Goal: Check status: Check status

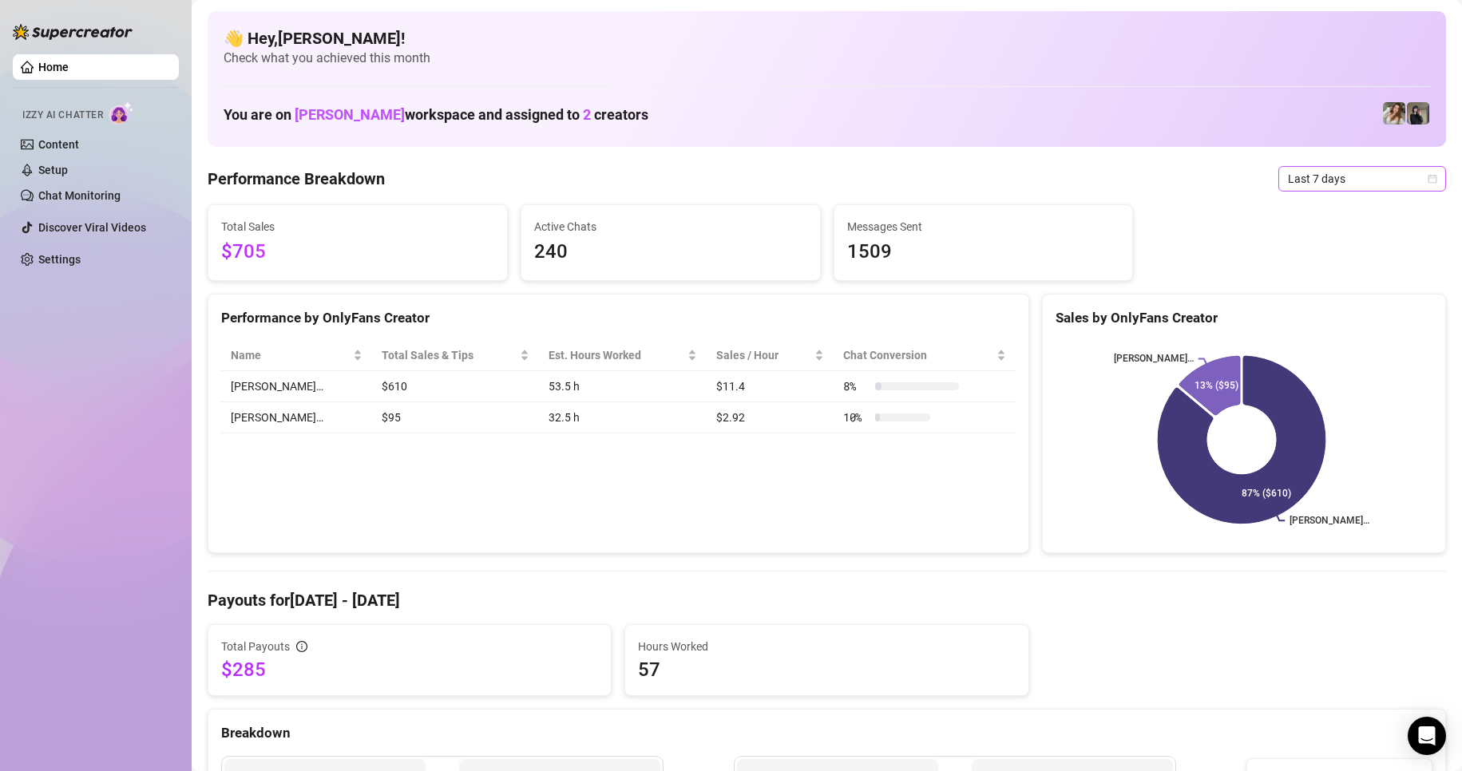
click at [696, 171] on span "Last 7 days" at bounding box center [1362, 179] width 148 height 24
click at [696, 311] on div "Custom date" at bounding box center [1348, 313] width 142 height 18
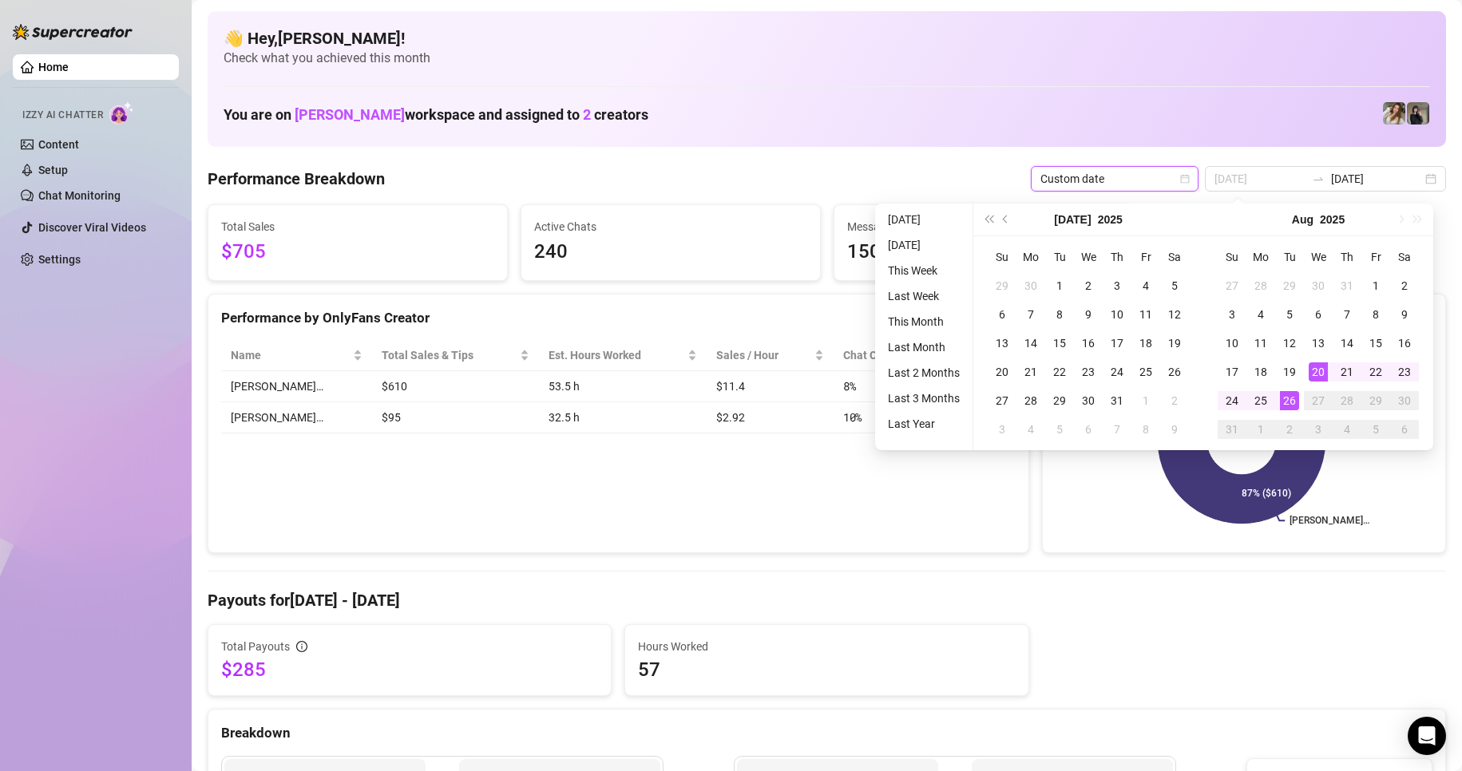
type input "[DATE]"
click at [696, 394] on div "26" at bounding box center [1289, 400] width 19 height 19
type input "[DATE]"
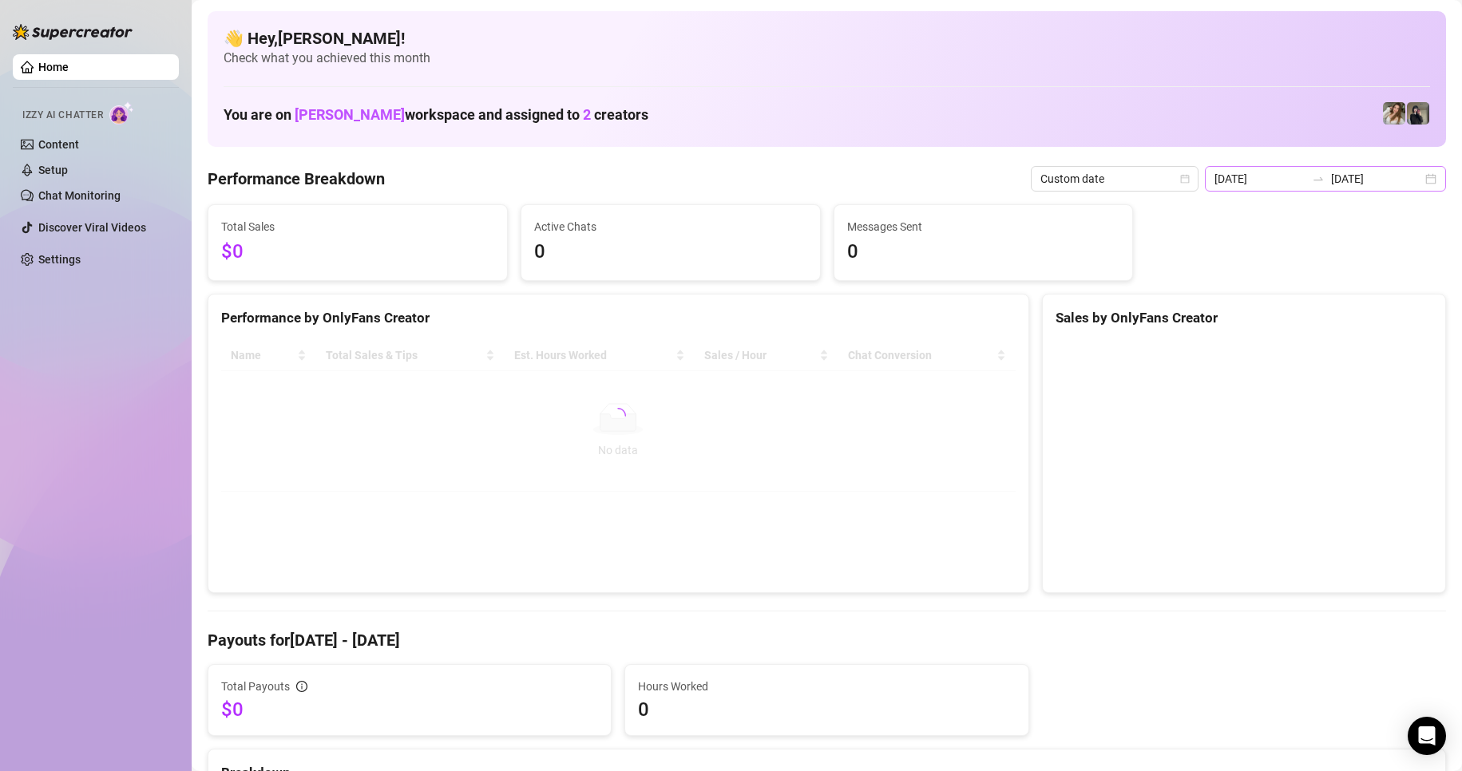
click at [696, 168] on div "[DATE] [DATE]" at bounding box center [1325, 179] width 241 height 26
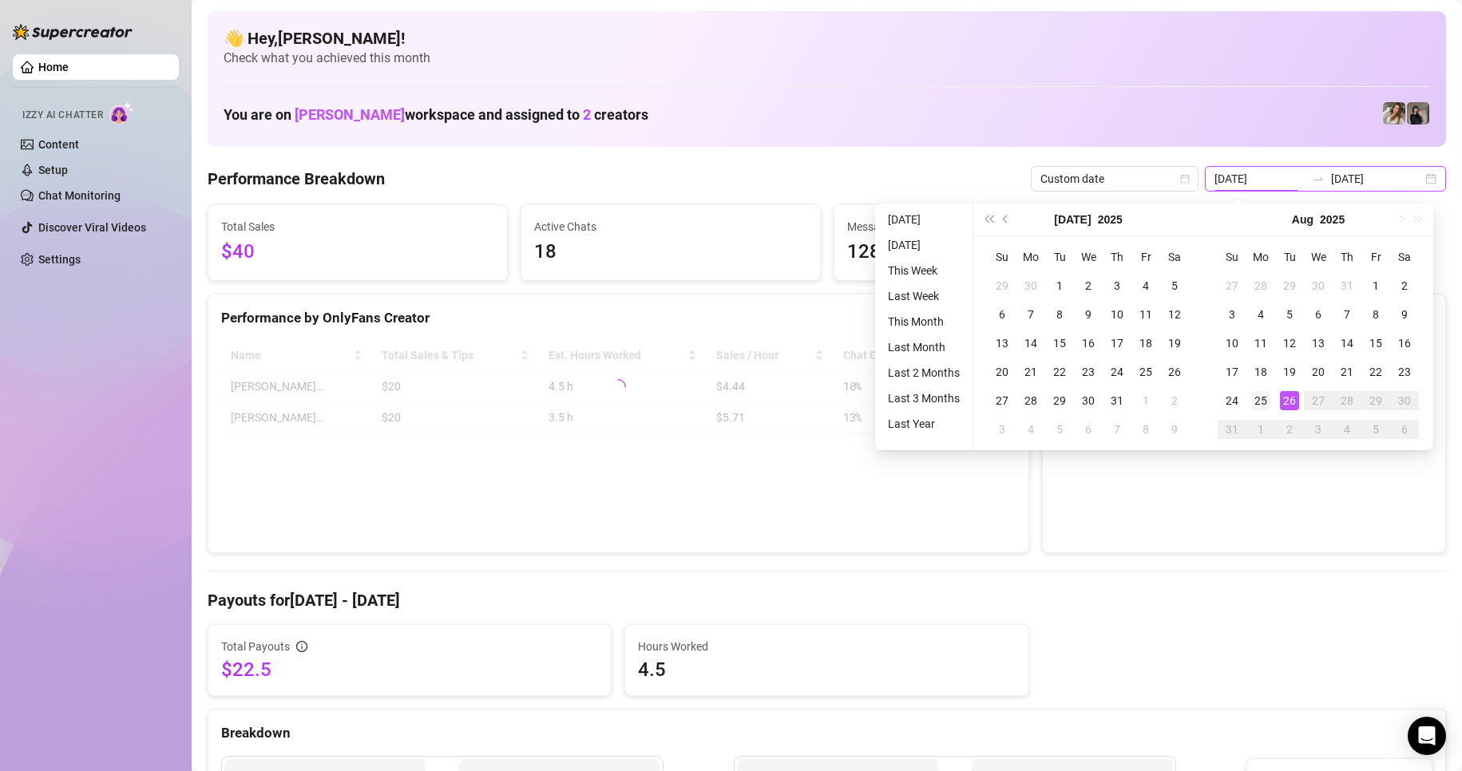
type input "[DATE]"
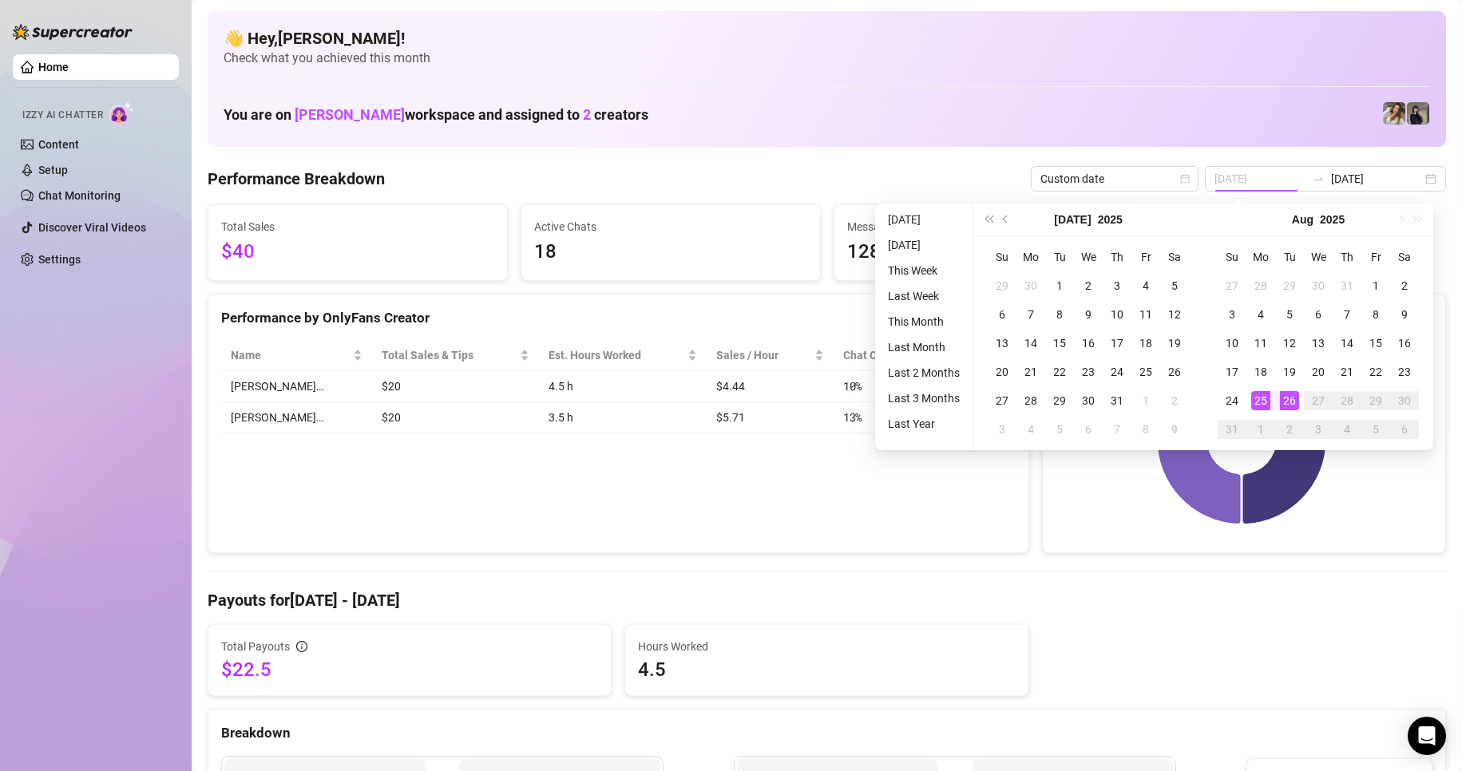
click at [696, 407] on div "25" at bounding box center [1260, 400] width 19 height 19
click at [696, 406] on div "25" at bounding box center [1260, 400] width 19 height 19
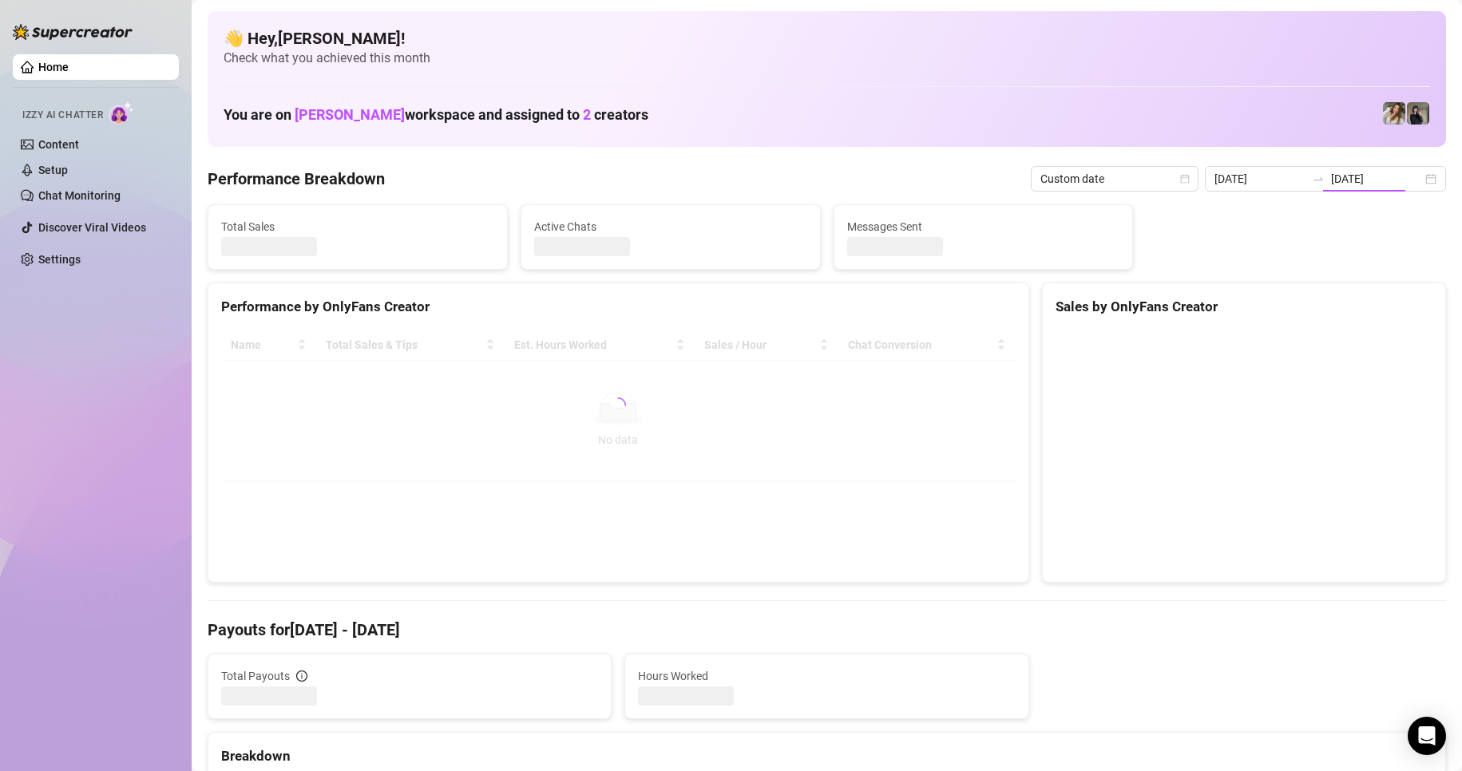
type input "[DATE]"
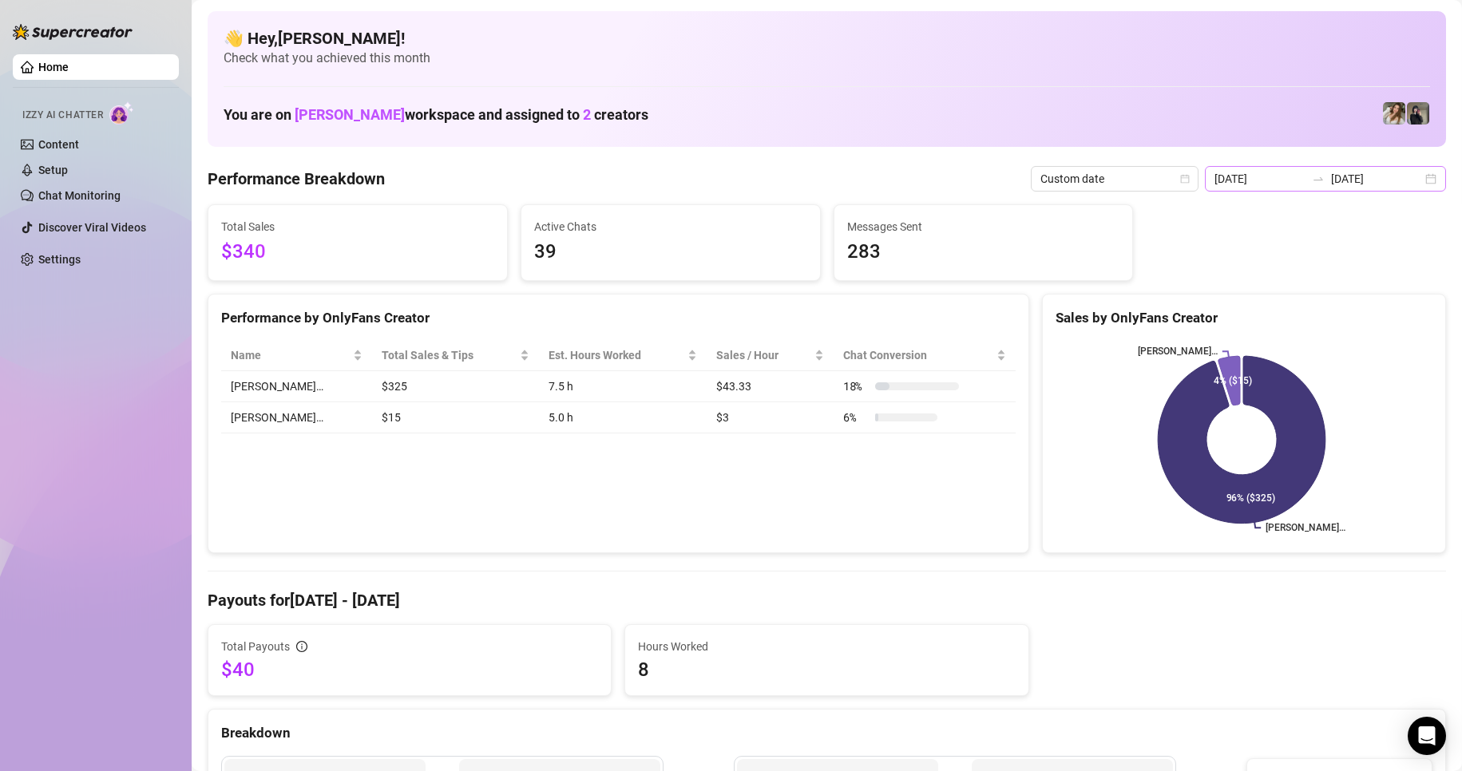
click at [696, 173] on div "[DATE] [DATE]" at bounding box center [1325, 179] width 241 height 26
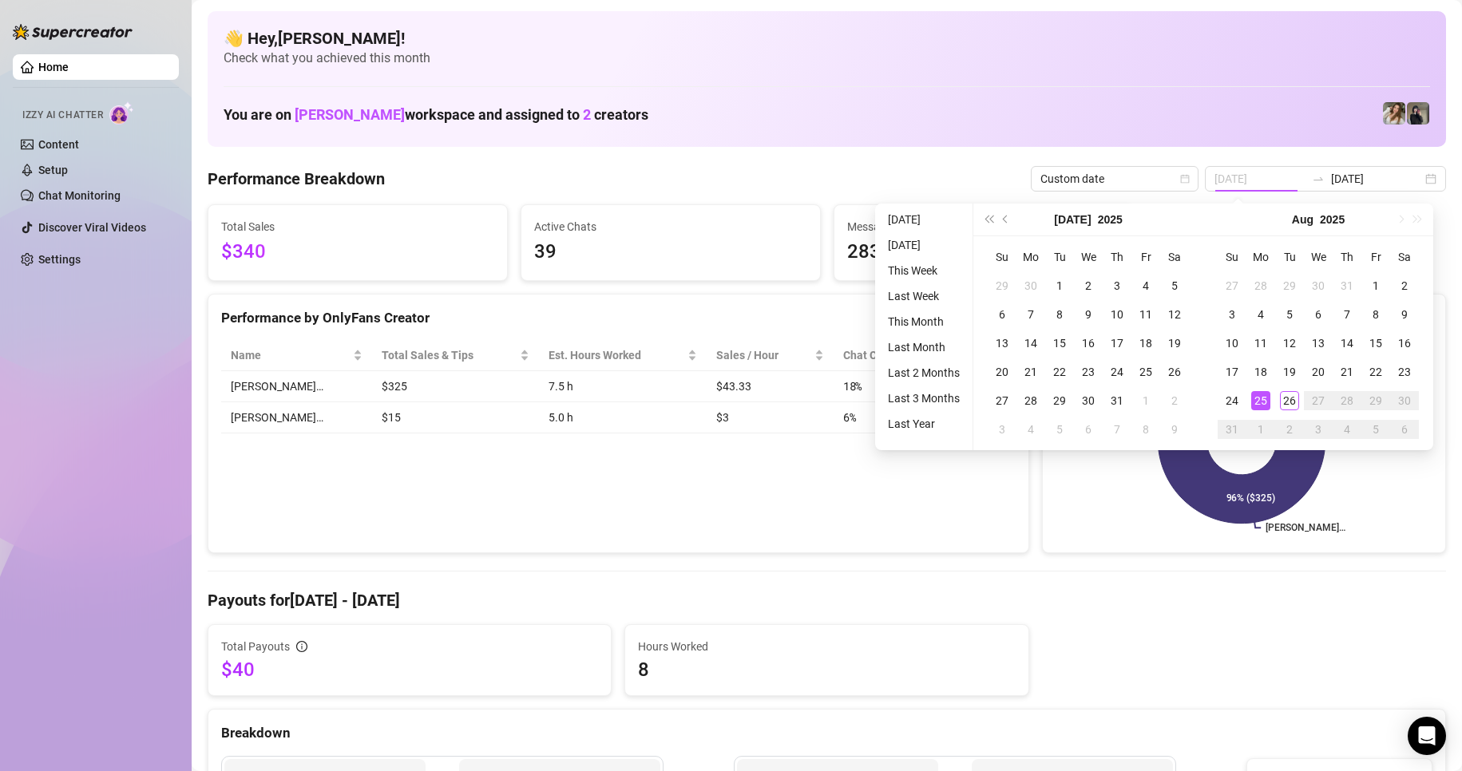
click at [696, 403] on div "25" at bounding box center [1260, 400] width 19 height 19
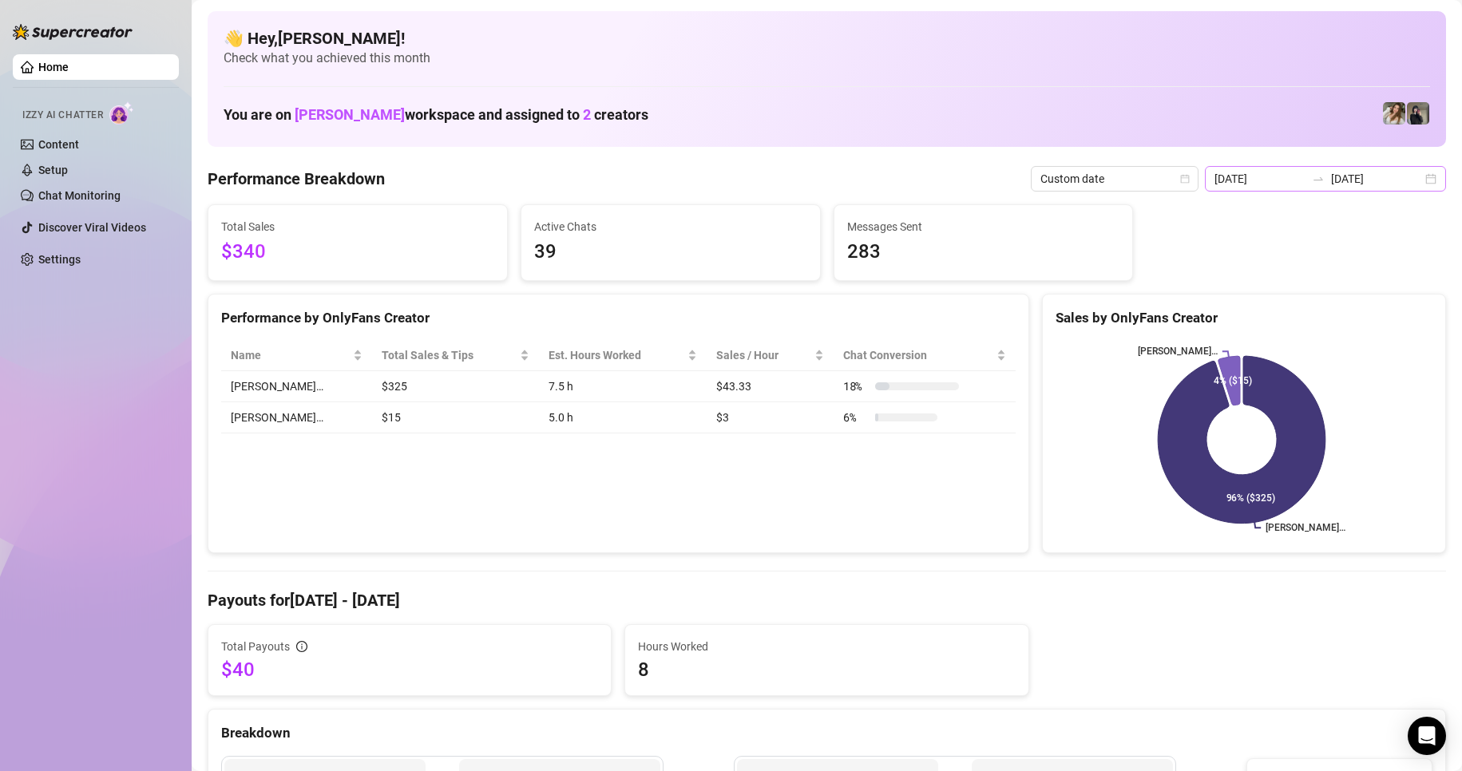
click at [696, 180] on div "[DATE] [DATE]" at bounding box center [1325, 179] width 241 height 26
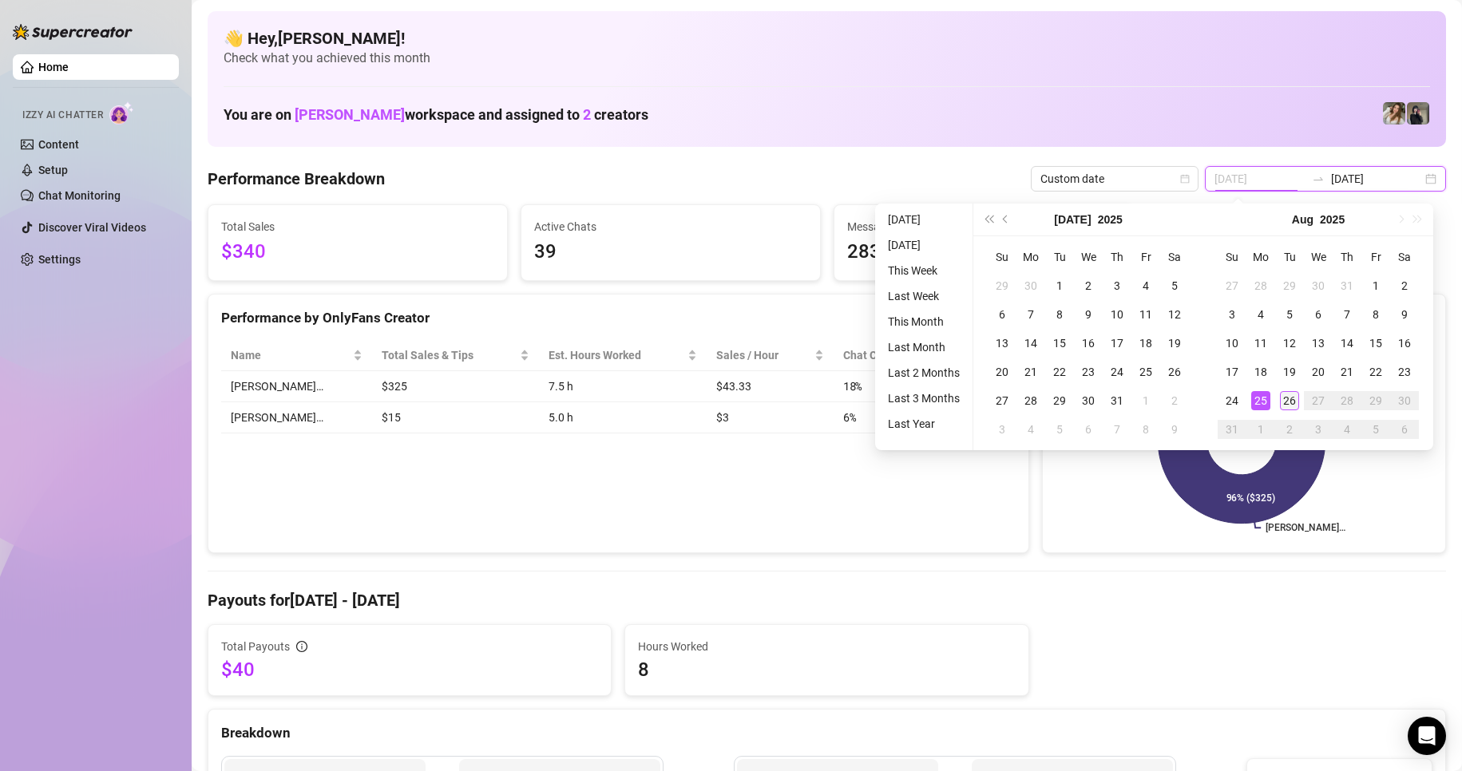
type input "[DATE]"
click at [696, 402] on div "26" at bounding box center [1289, 400] width 19 height 19
type input "[DATE]"
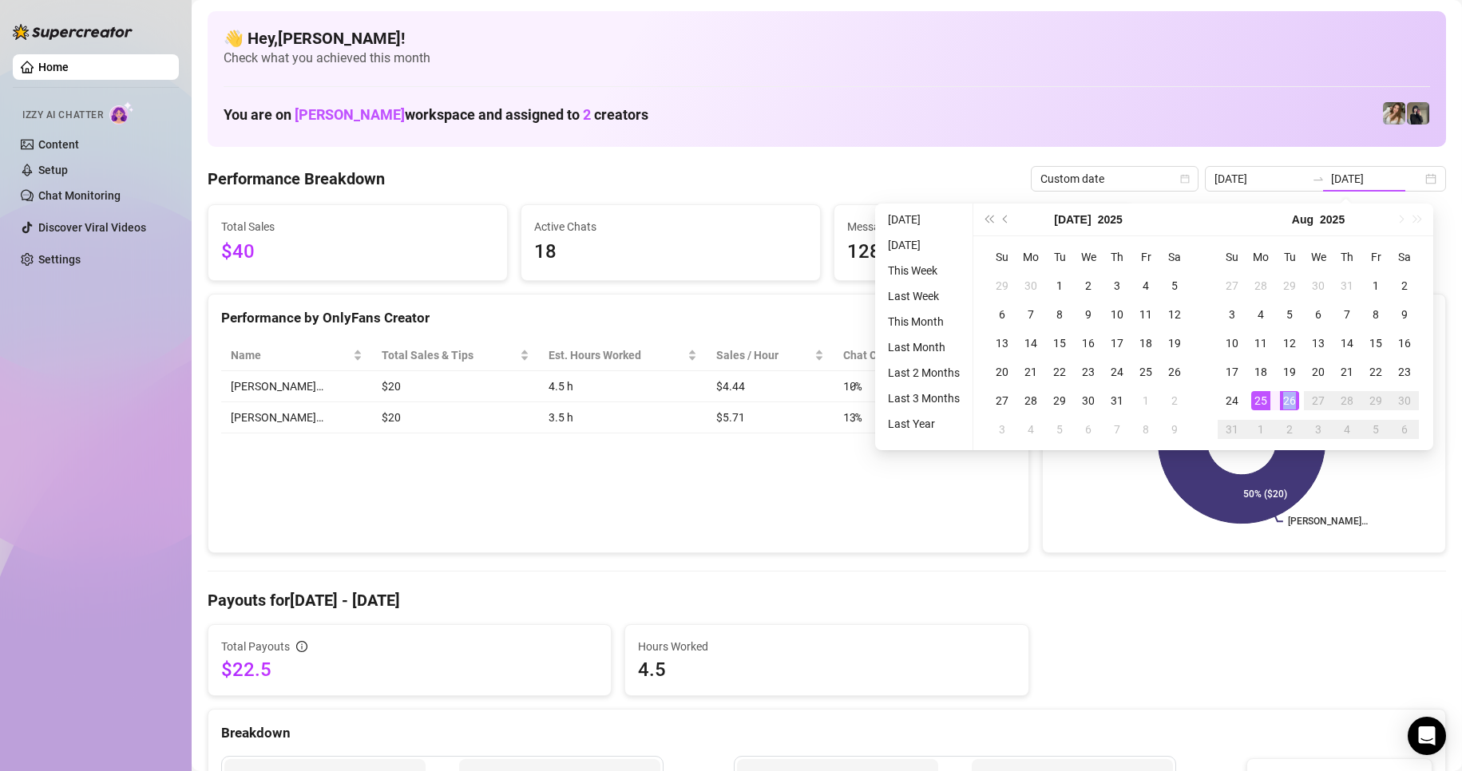
type input "[DATE]"
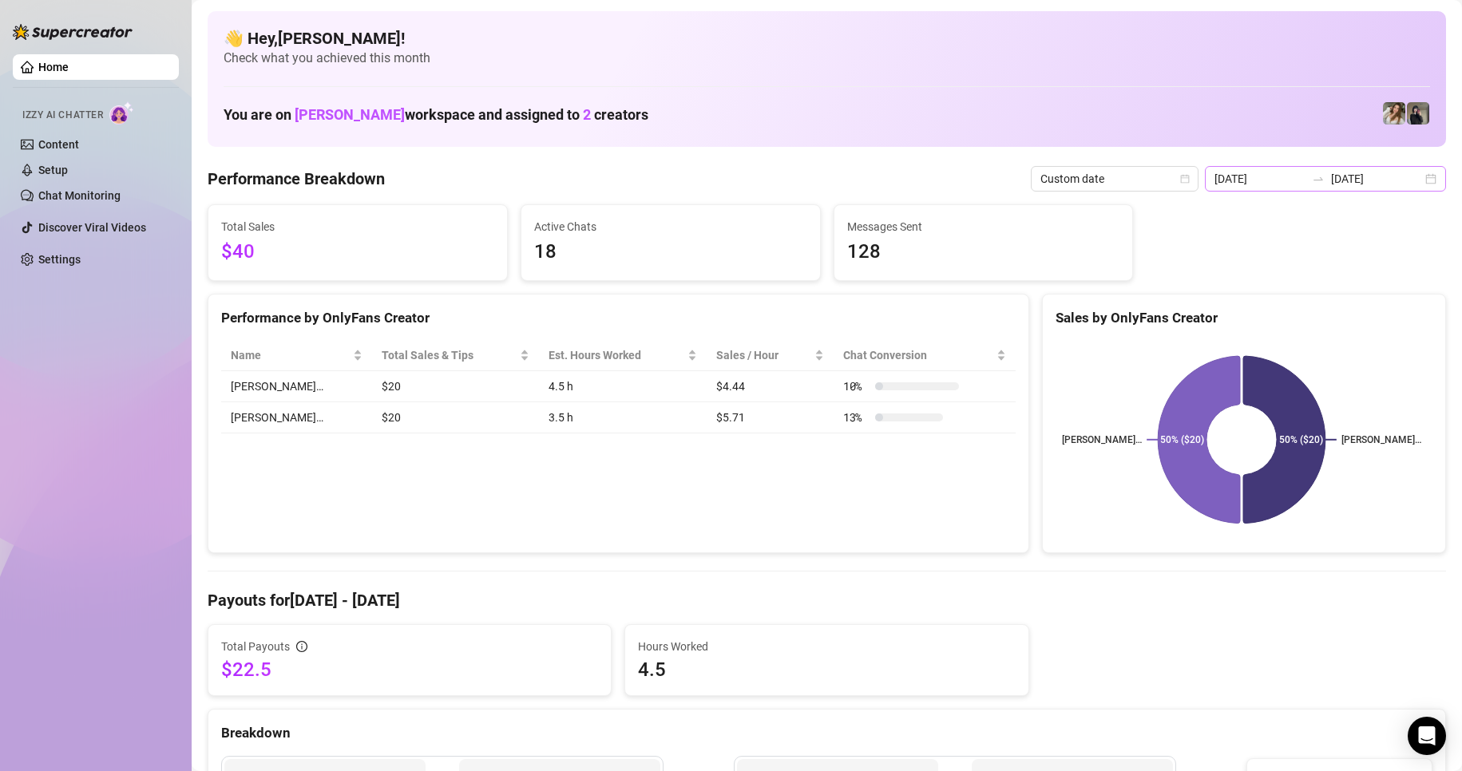
click at [696, 180] on div "[DATE] [DATE]" at bounding box center [1325, 179] width 241 height 26
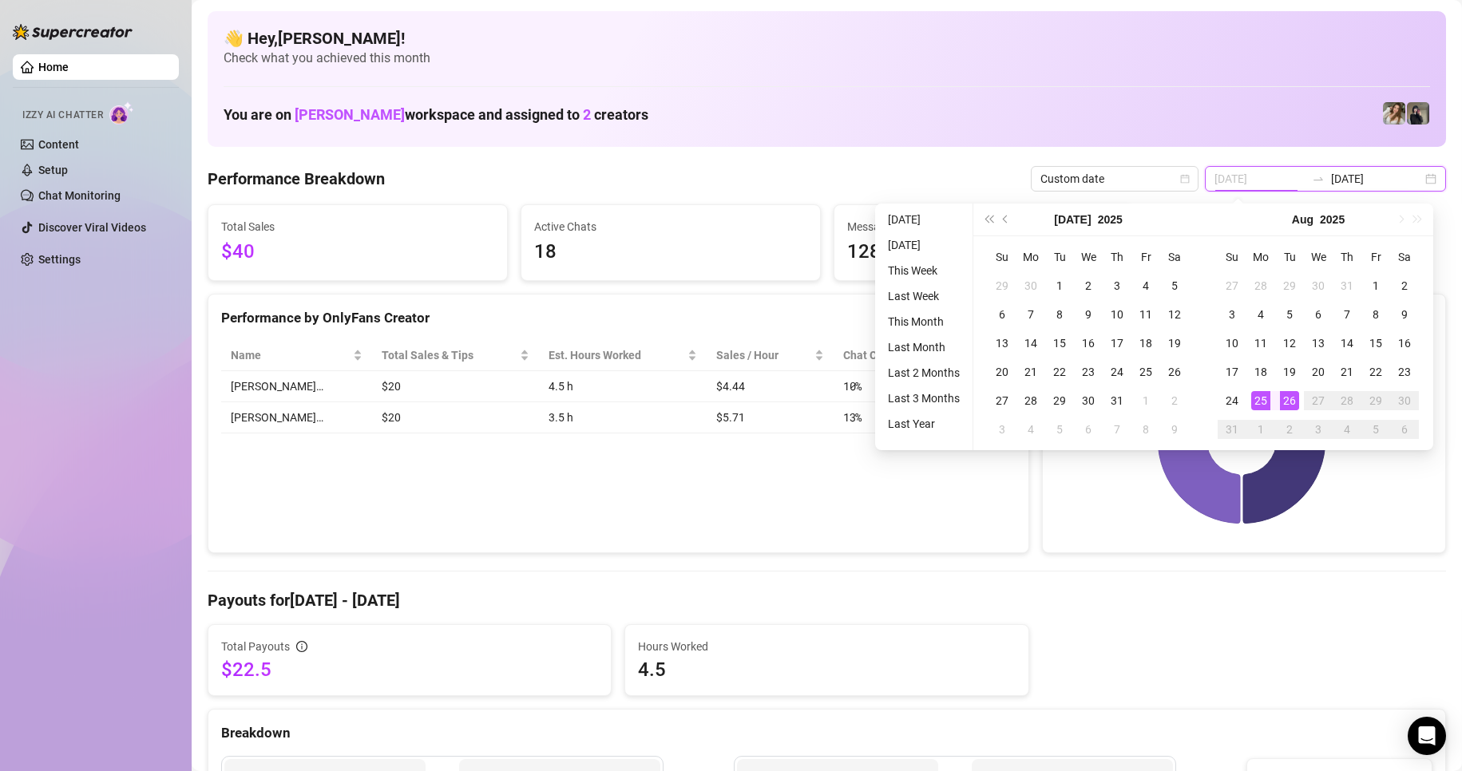
type input "[DATE]"
click at [696, 392] on div "26" at bounding box center [1289, 400] width 19 height 19
